Goal: Task Accomplishment & Management: Use online tool/utility

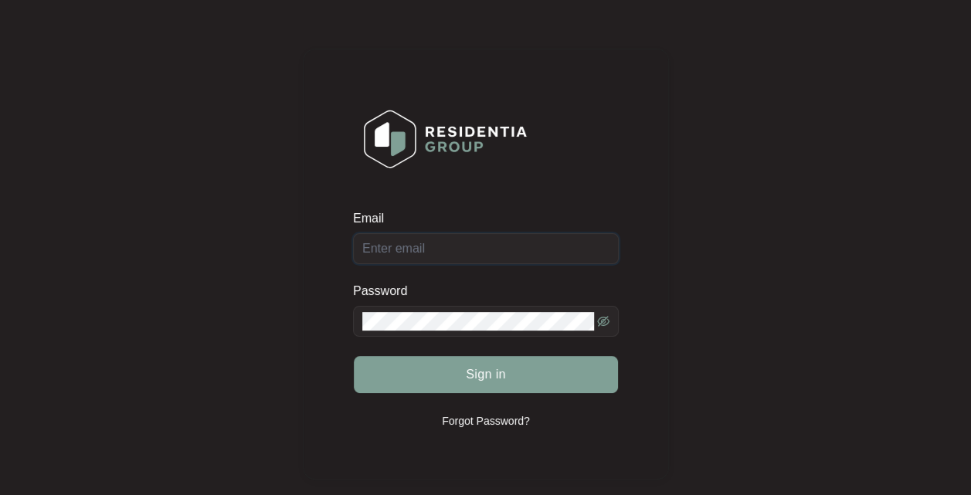
type input "[EMAIL_ADDRESS][DOMAIN_NAME]"
click at [501, 373] on span "Sign in" at bounding box center [486, 375] width 40 height 19
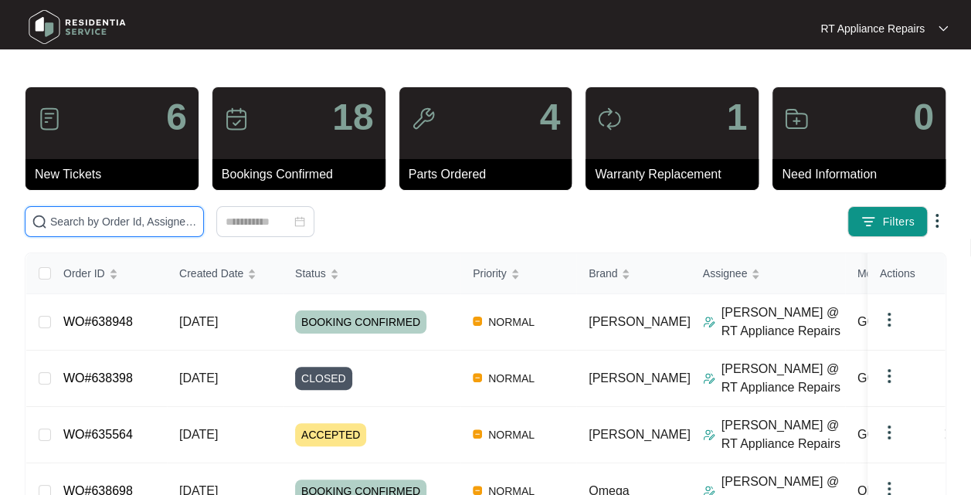
click at [144, 229] on input "text" at bounding box center [123, 221] width 147 height 17
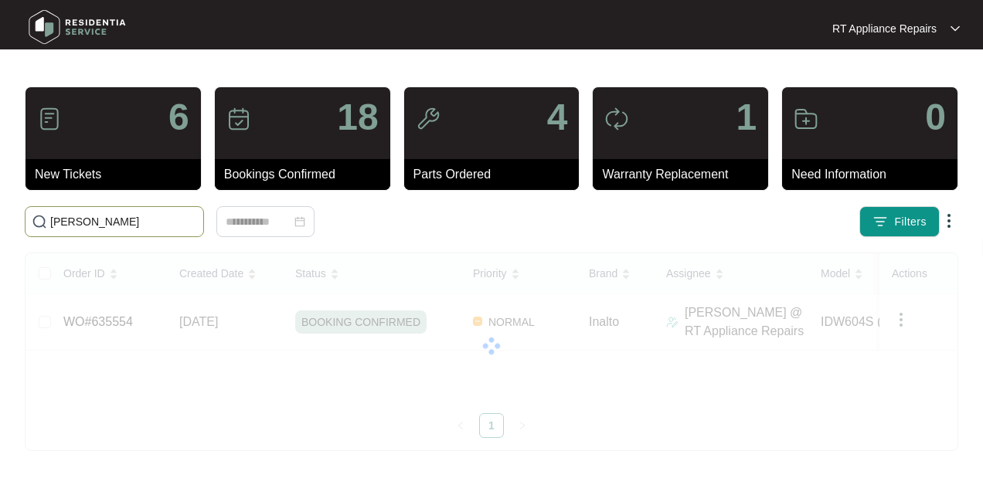
type input "chantelle"
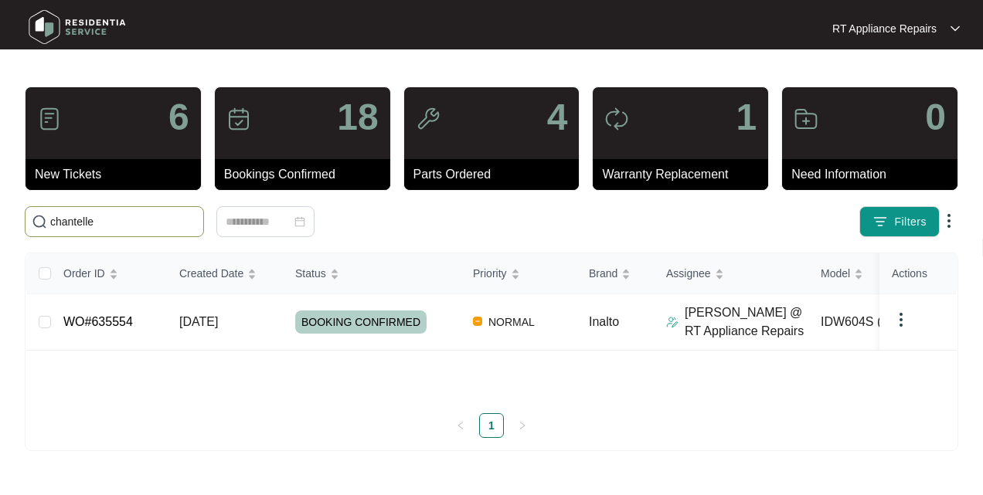
click at [243, 318] on td "[DATE]" at bounding box center [225, 322] width 116 height 56
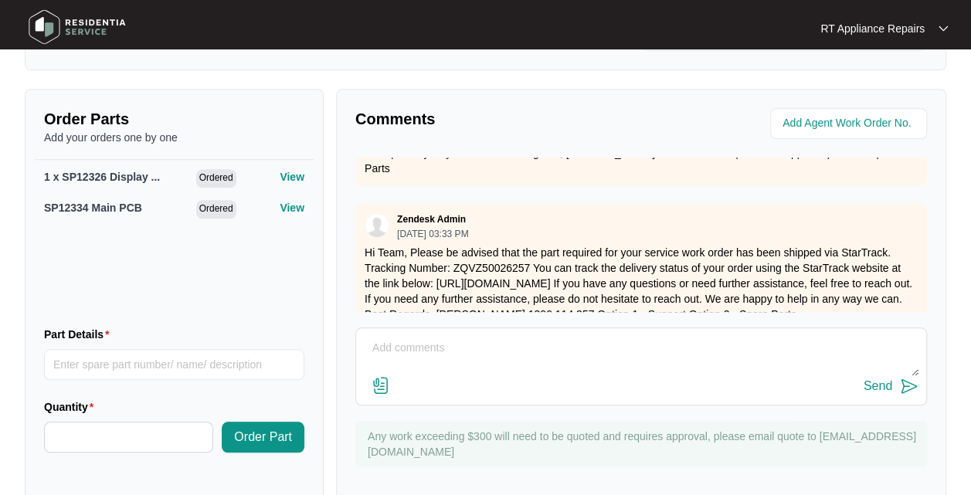
scroll to position [546, 0]
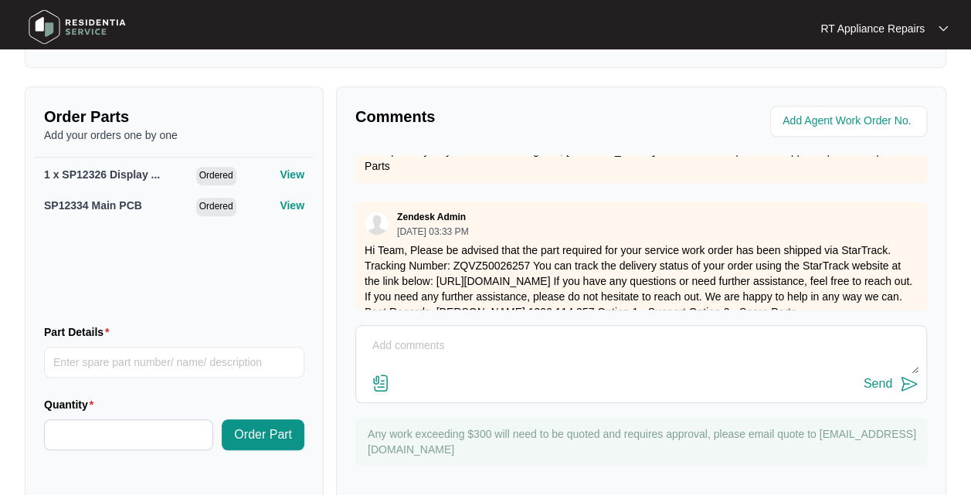
click at [544, 362] on textarea at bounding box center [641, 354] width 555 height 40
type textarea "Replaced set of electronics and tested all ok."
click at [911, 393] on img at bounding box center [909, 384] width 19 height 19
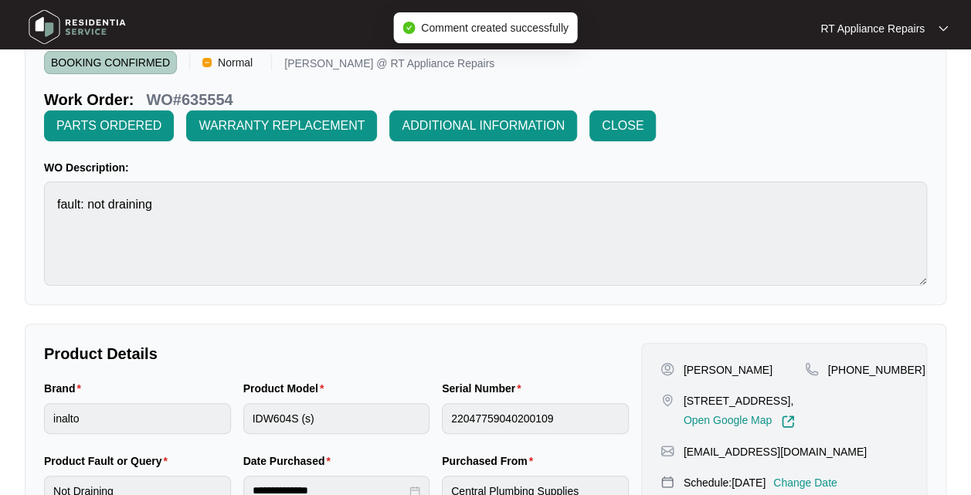
scroll to position [57, 0]
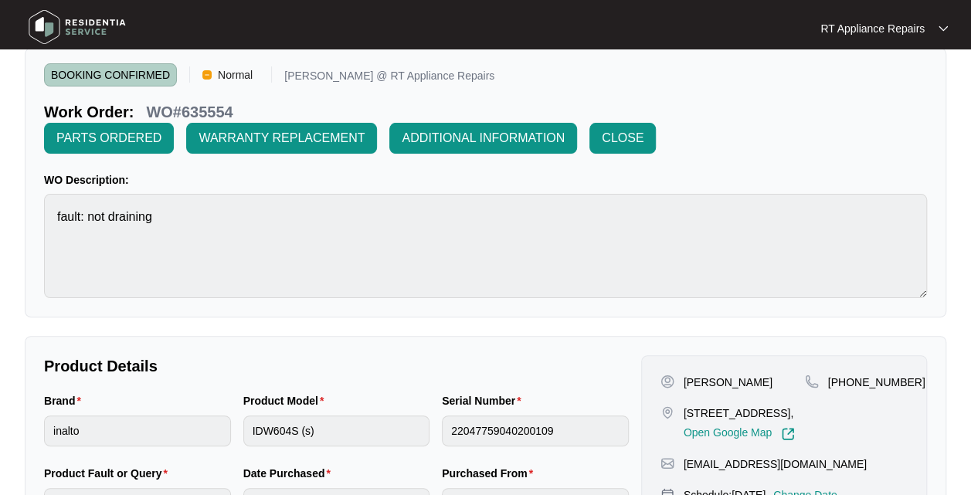
click at [624, 141] on span "CLOSE" at bounding box center [623, 138] width 42 height 19
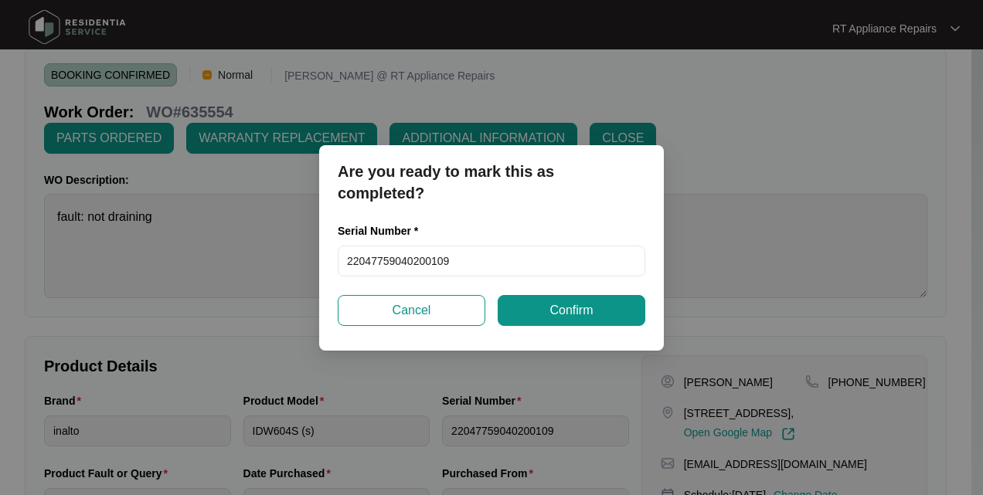
click at [594, 318] on button "Confirm" at bounding box center [572, 310] width 148 height 31
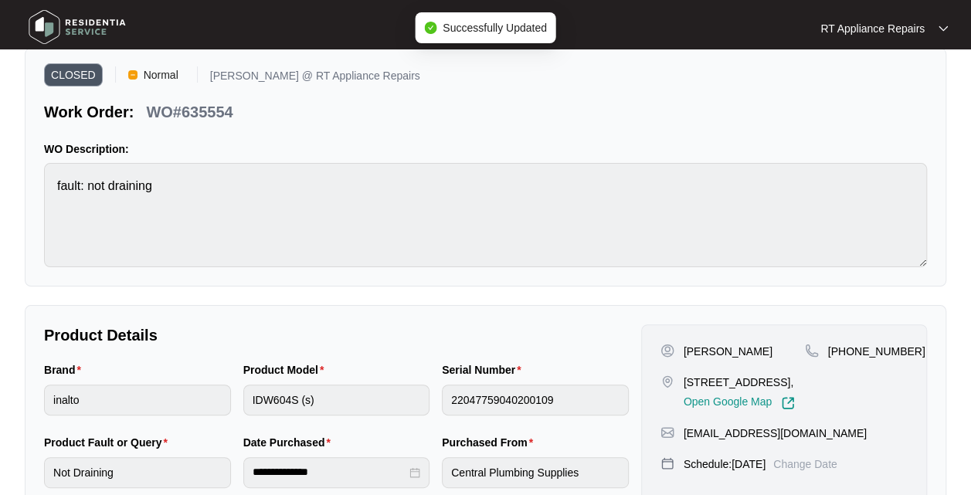
click at [898, 29] on p "RT Appliance Repairs" at bounding box center [873, 28] width 104 height 15
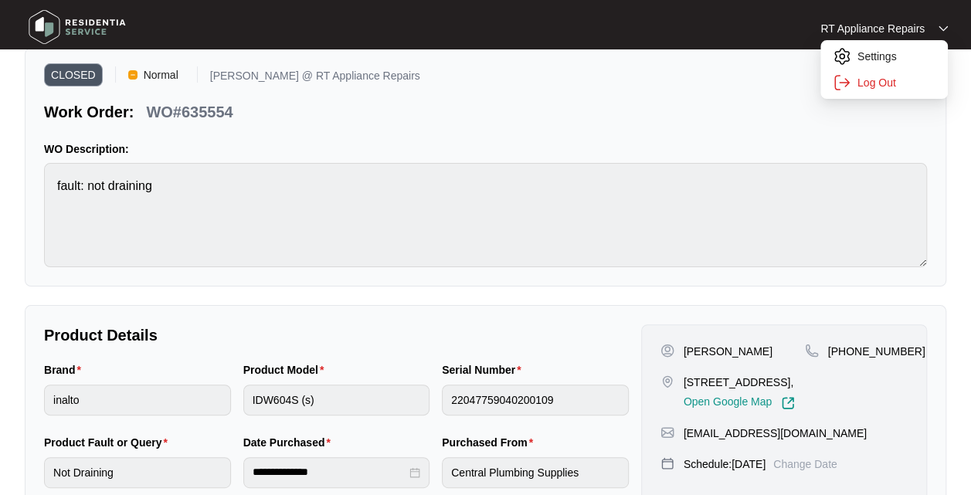
click at [891, 87] on p "Log Out" at bounding box center [897, 82] width 78 height 15
